Goal: Information Seeking & Learning: Learn about a topic

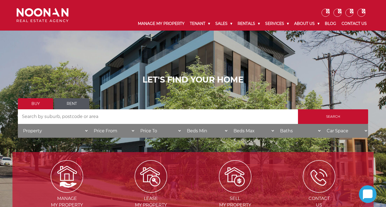
click at [77, 103] on link "Rent" at bounding box center [71, 103] width 35 height 11
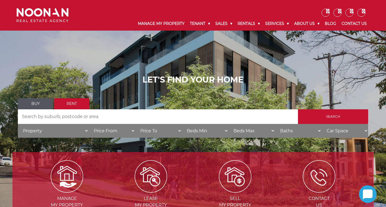
click at [84, 115] on input "Search by Address" at bounding box center [158, 116] width 280 height 15
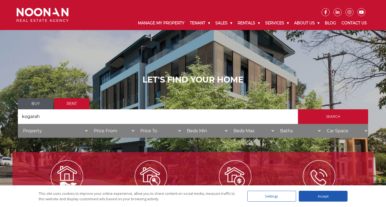
type input "kogarah"
click at [298, 109] on input "Search" at bounding box center [333, 116] width 70 height 15
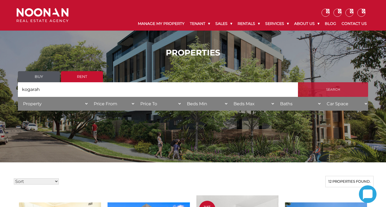
click at [324, 89] on input "Search" at bounding box center [333, 89] width 70 height 15
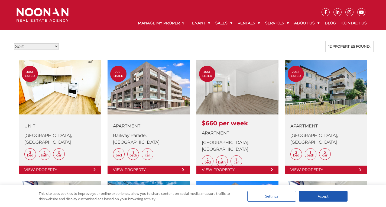
scroll to position [139, 0]
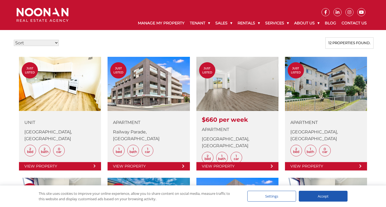
drag, startPoint x: 388, startPoint y: 27, endPoint x: 390, endPoint y: 64, distance: 38.0
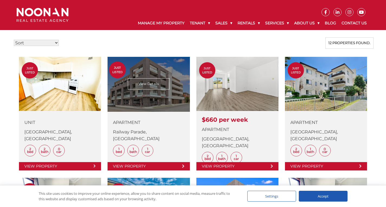
click at [162, 83] on link at bounding box center [149, 114] width 82 height 114
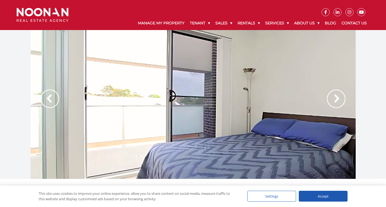
click at [334, 96] on img at bounding box center [336, 99] width 18 height 18
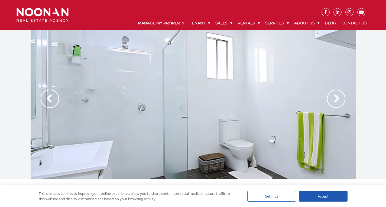
click at [334, 96] on img at bounding box center [336, 99] width 18 height 18
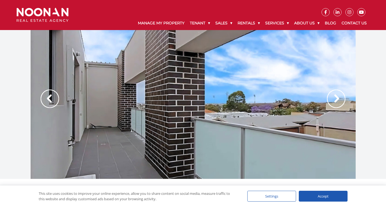
click at [334, 96] on img at bounding box center [336, 99] width 18 height 18
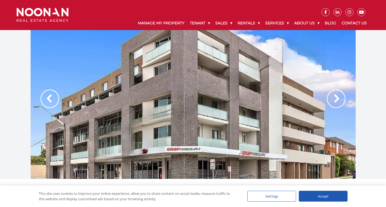
click at [334, 96] on img at bounding box center [336, 99] width 18 height 18
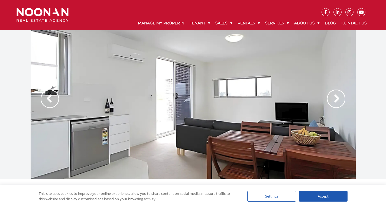
click at [334, 96] on img at bounding box center [336, 99] width 18 height 18
